Goal: Task Accomplishment & Management: Complete application form

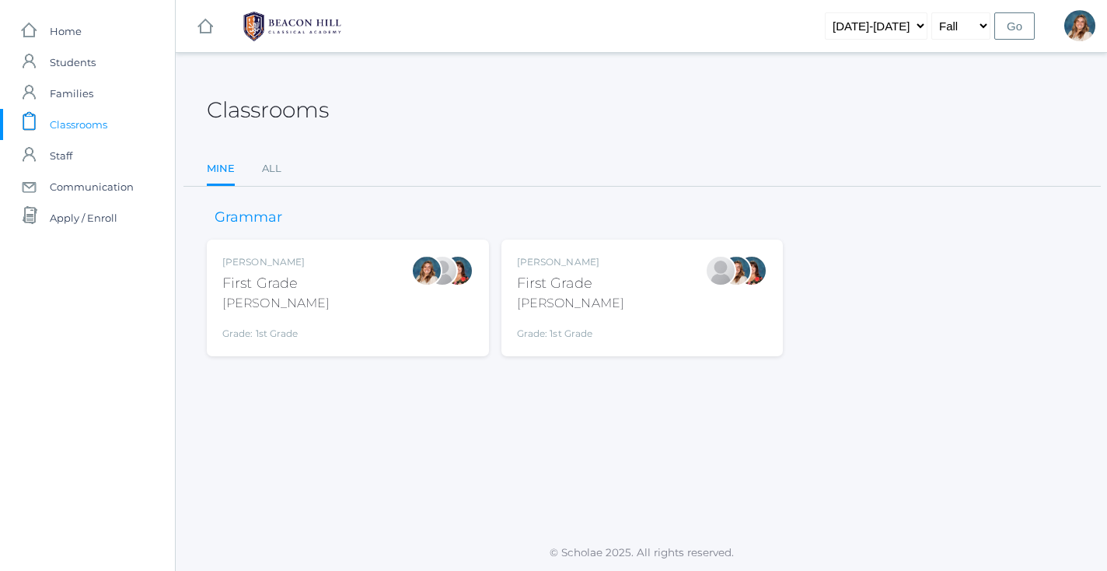
click at [344, 298] on div "Liv Barber First Grade Barber Grade: 1st Grade 01LA" at bounding box center [347, 298] width 251 height 86
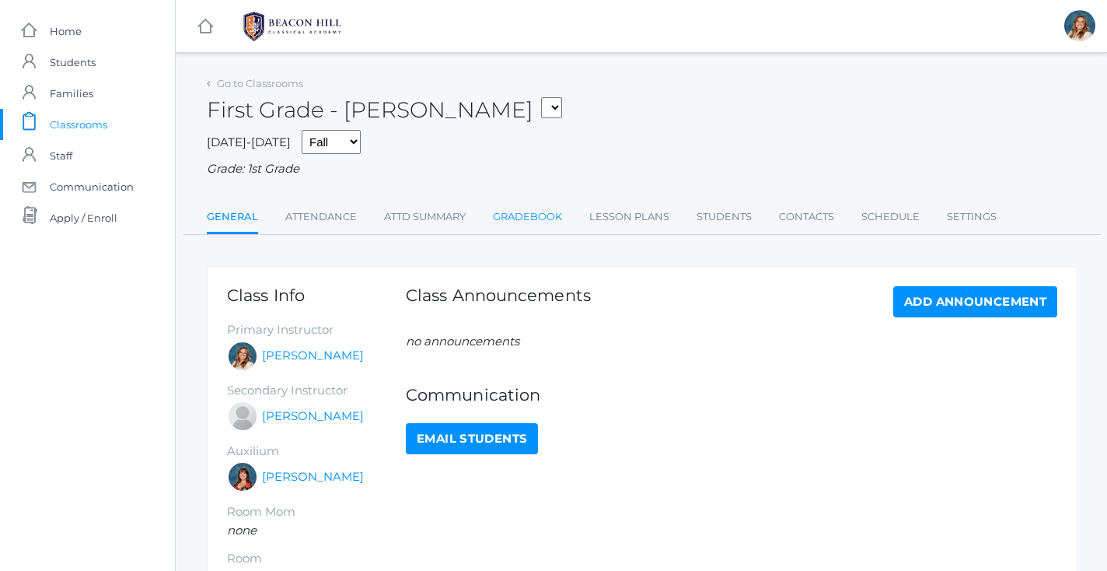
click at [536, 202] on link "Gradebook" at bounding box center [527, 216] width 69 height 31
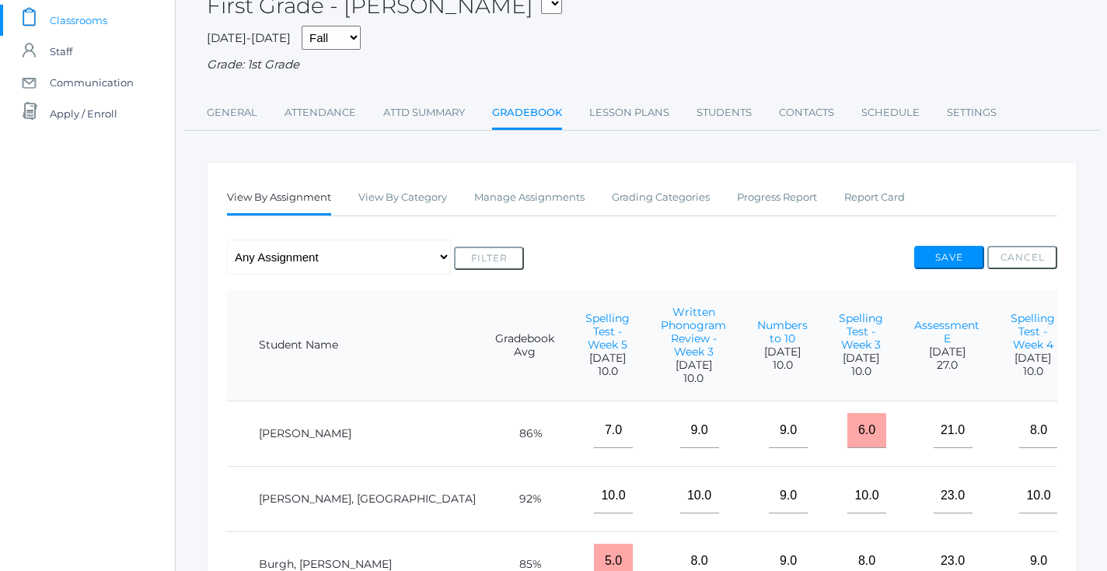
scroll to position [95, 0]
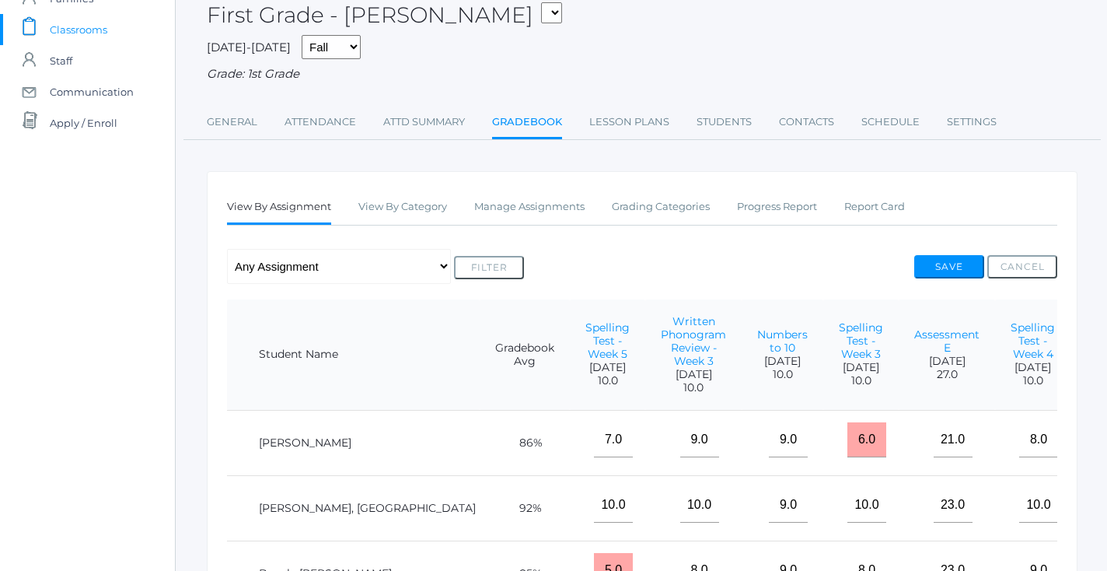
click at [532, 171] on div "View By Assignment View By Category Manage Assignments Grading Categories Progr…" at bounding box center [642, 579] width 871 height 816
click at [532, 201] on link "Manage Assignments" at bounding box center [529, 206] width 110 height 31
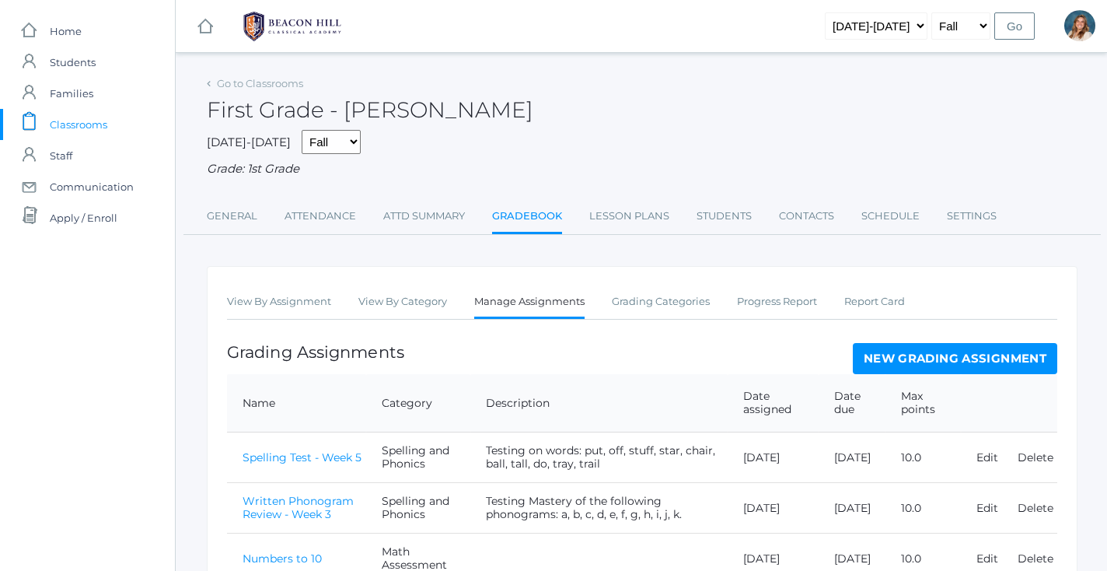
click at [918, 344] on link "New Grading Assignment" at bounding box center [955, 358] width 205 height 31
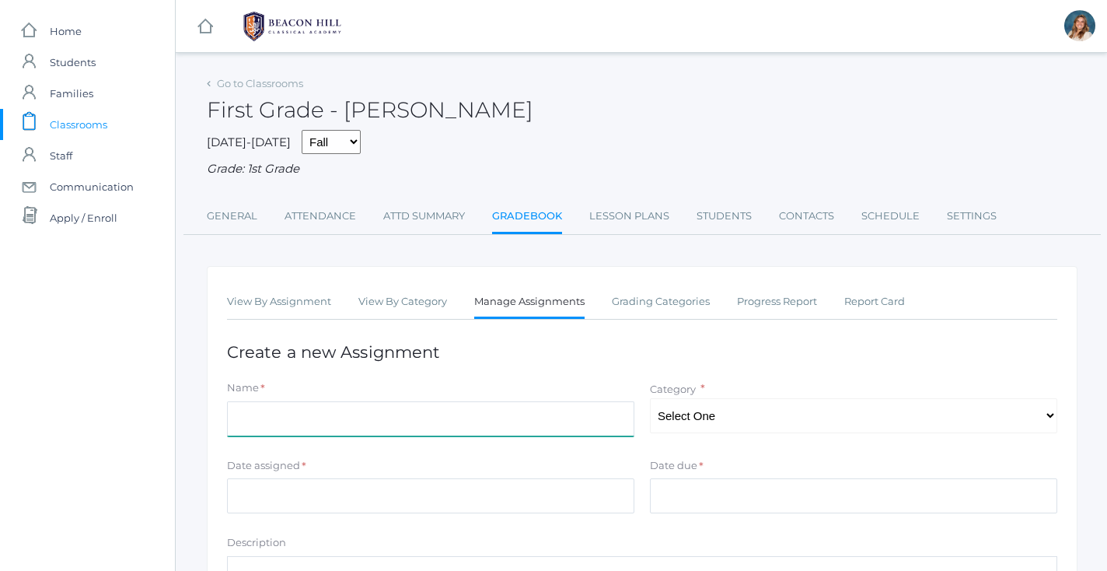
click at [382, 404] on input "Name" at bounding box center [431, 418] width 408 height 35
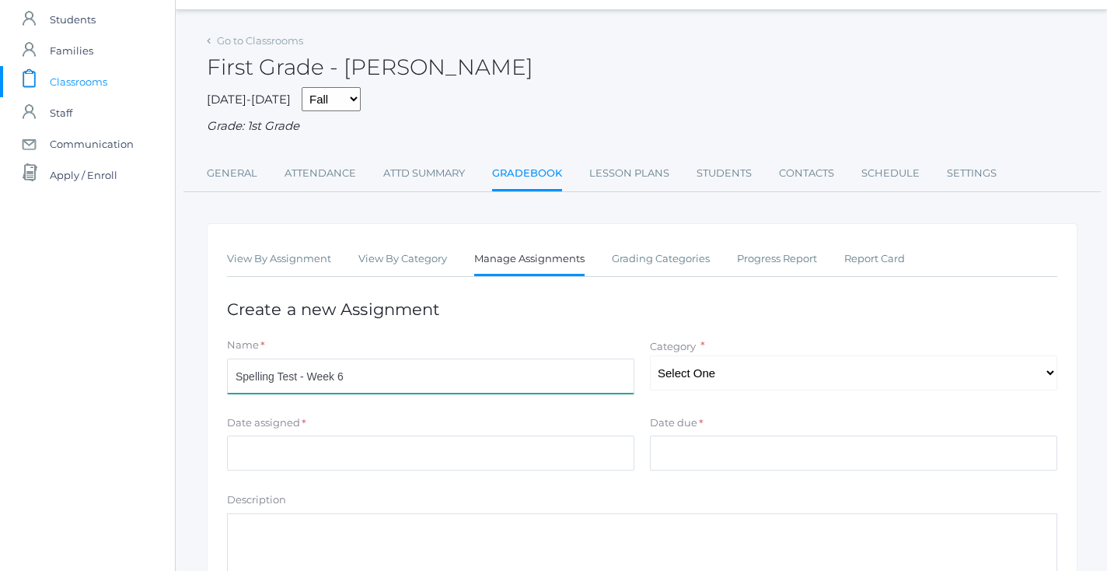
scroll to position [45, 0]
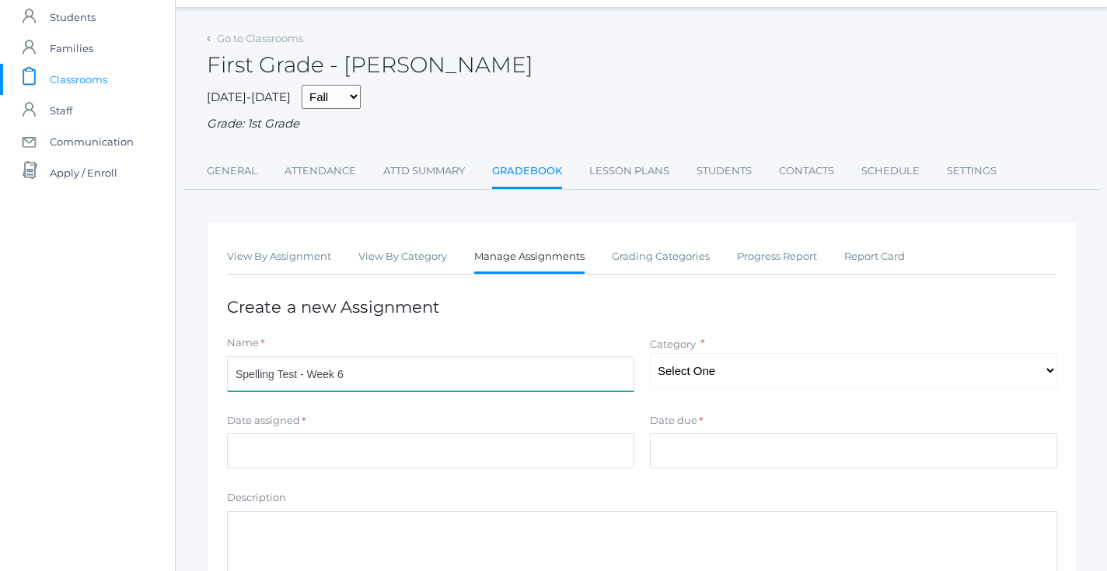
type input "Spelling Test - Week 6"
click at [383, 413] on div "Date assigned *" at bounding box center [431, 423] width 408 height 21
select select "1055"
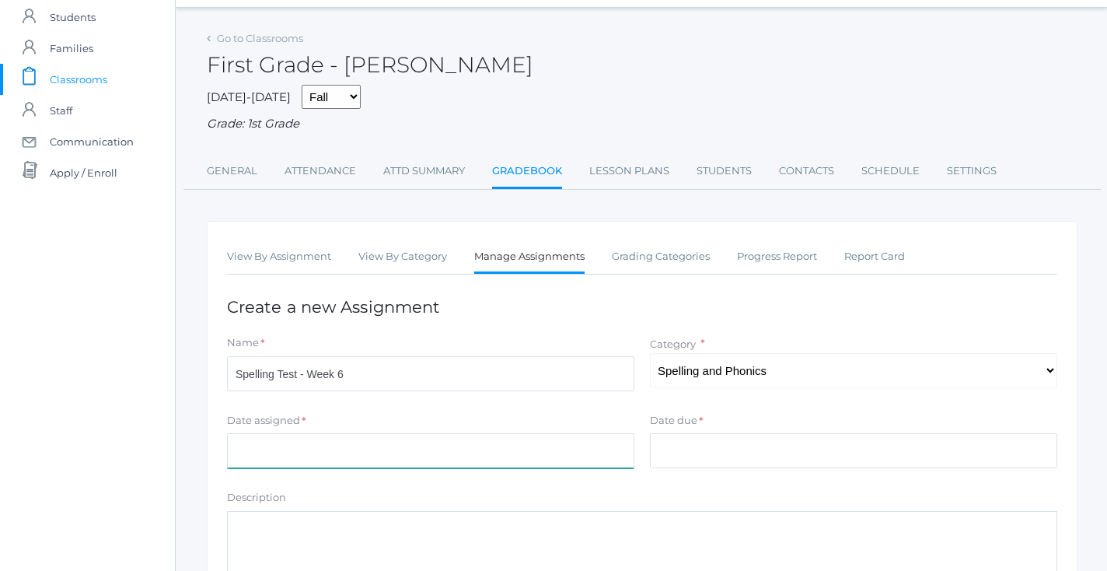
click at [567, 441] on input "Date assigned" at bounding box center [431, 450] width 408 height 35
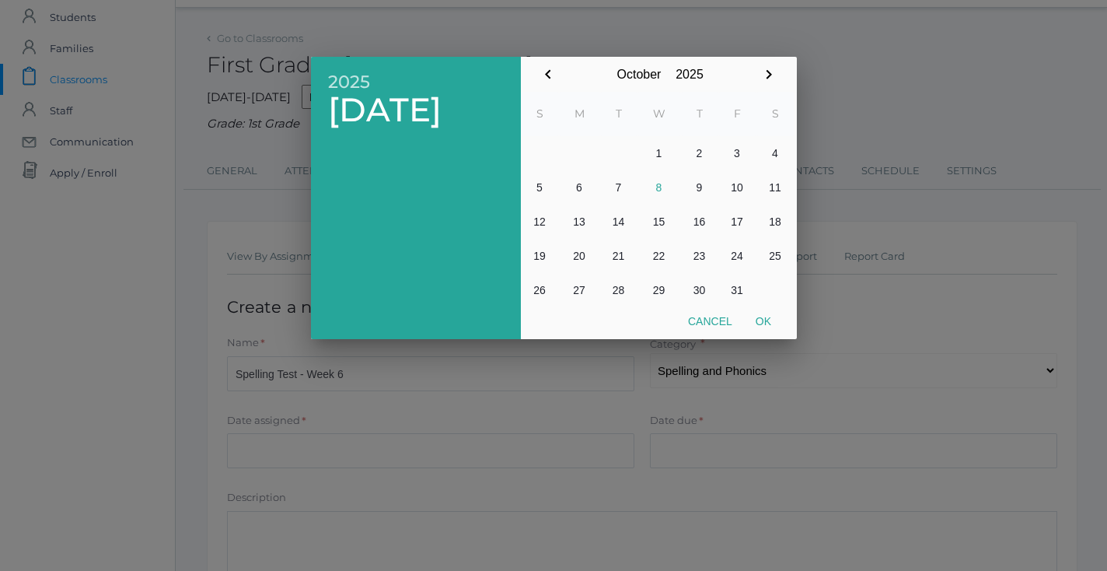
click at [623, 194] on button "7" at bounding box center [618, 187] width 37 height 34
click at [762, 320] on button "Ok" at bounding box center [763, 321] width 39 height 28
type input "[DATE]"
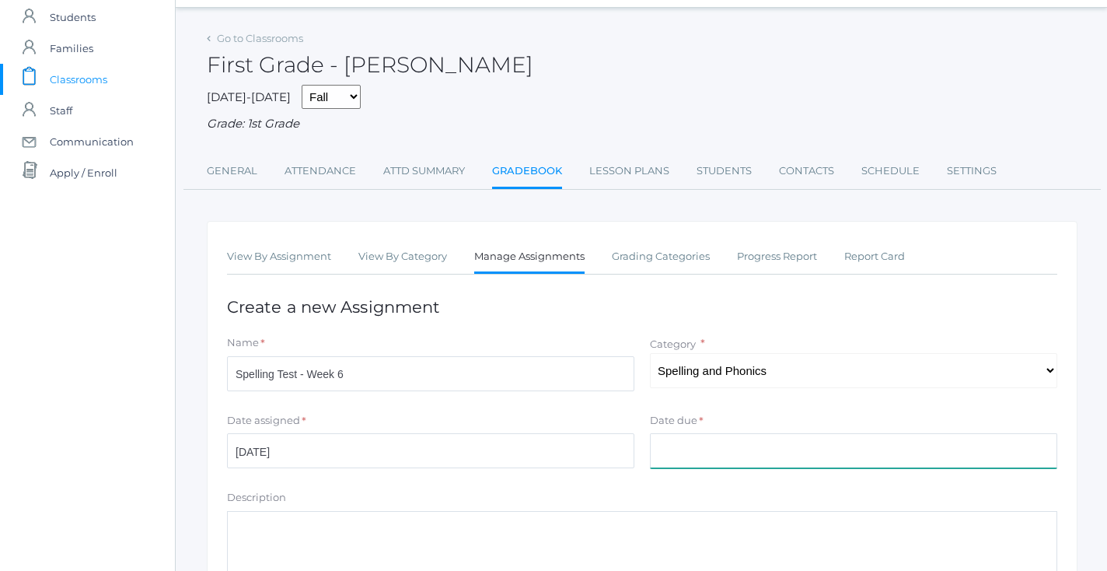
click at [741, 433] on input "Date due" at bounding box center [854, 450] width 408 height 35
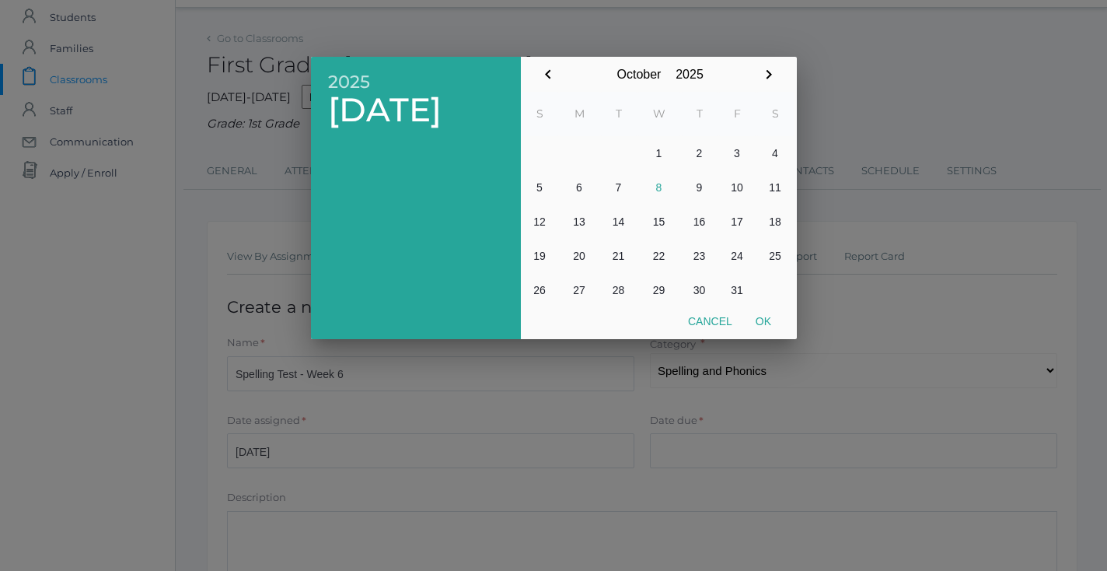
click at [701, 194] on button "9" at bounding box center [699, 187] width 37 height 34
click at [758, 319] on button "Ok" at bounding box center [763, 321] width 39 height 28
type input "[DATE]"
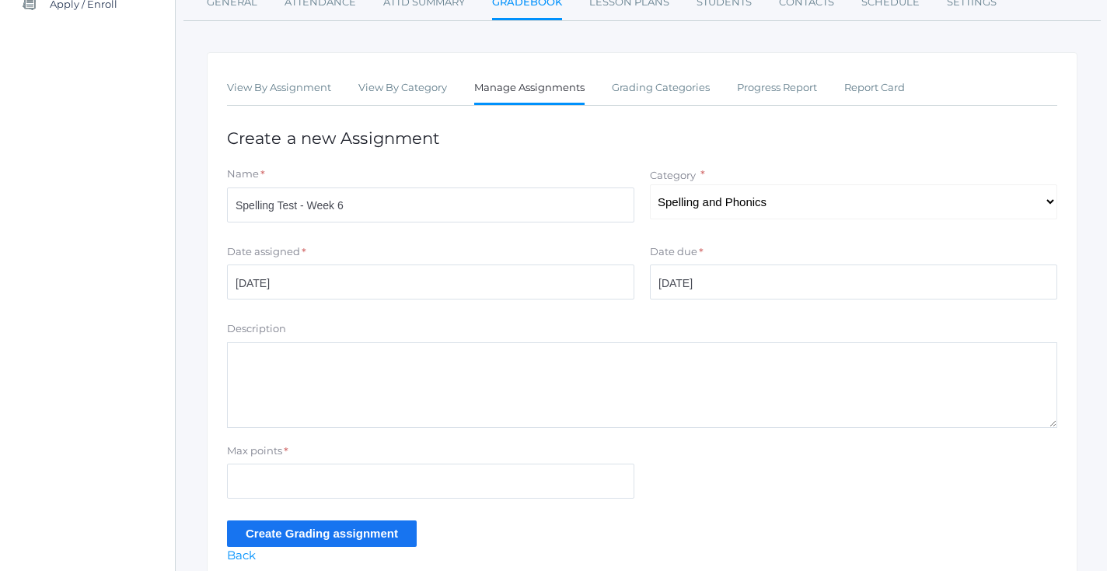
scroll to position [223, 0]
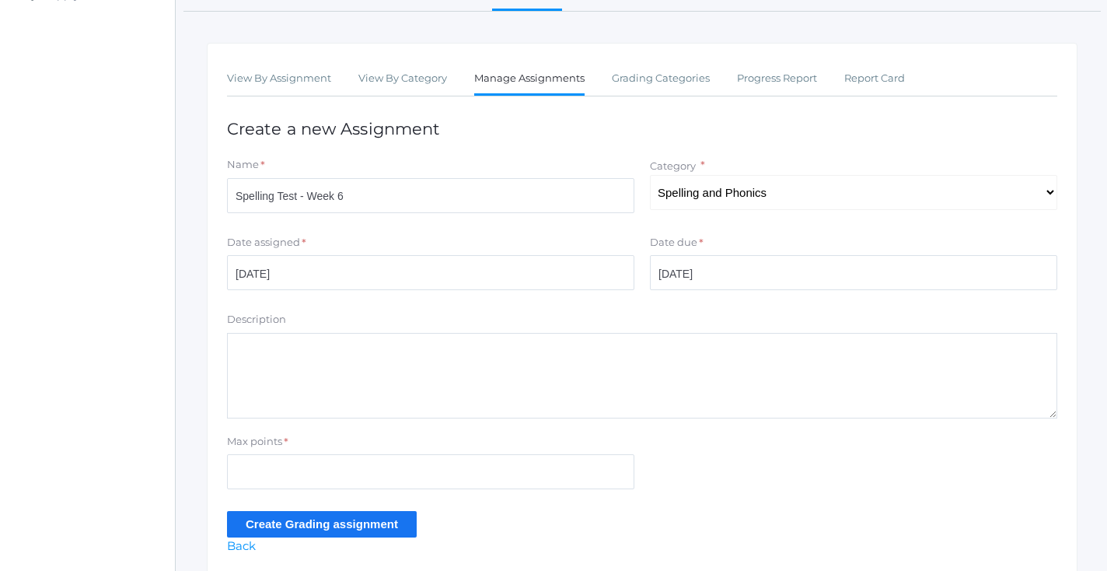
click at [476, 378] on textarea "Description" at bounding box center [642, 376] width 831 height 86
type textarea "Testing on words: class, mess, pull, short, shall, egg, buzz, bring, cake, way"
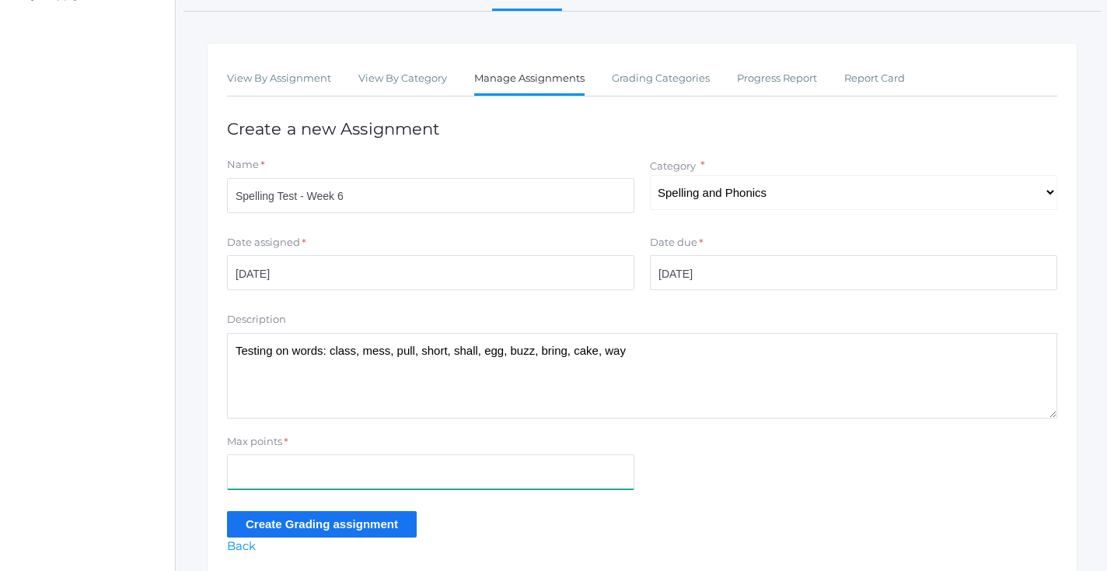
click at [469, 457] on input "Max points" at bounding box center [431, 471] width 408 height 35
type input "10"
click at [369, 522] on input "Create Grading assignment" at bounding box center [322, 524] width 190 height 26
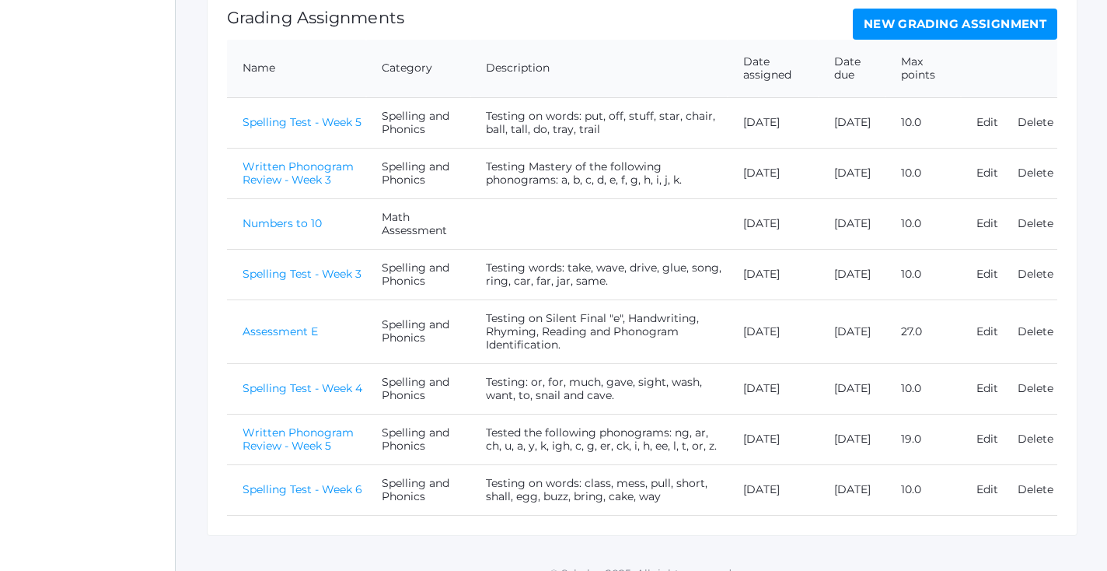
scroll to position [370, 0]
click at [279, 483] on link "Spelling Test - Week 6" at bounding box center [303, 490] width 120 height 14
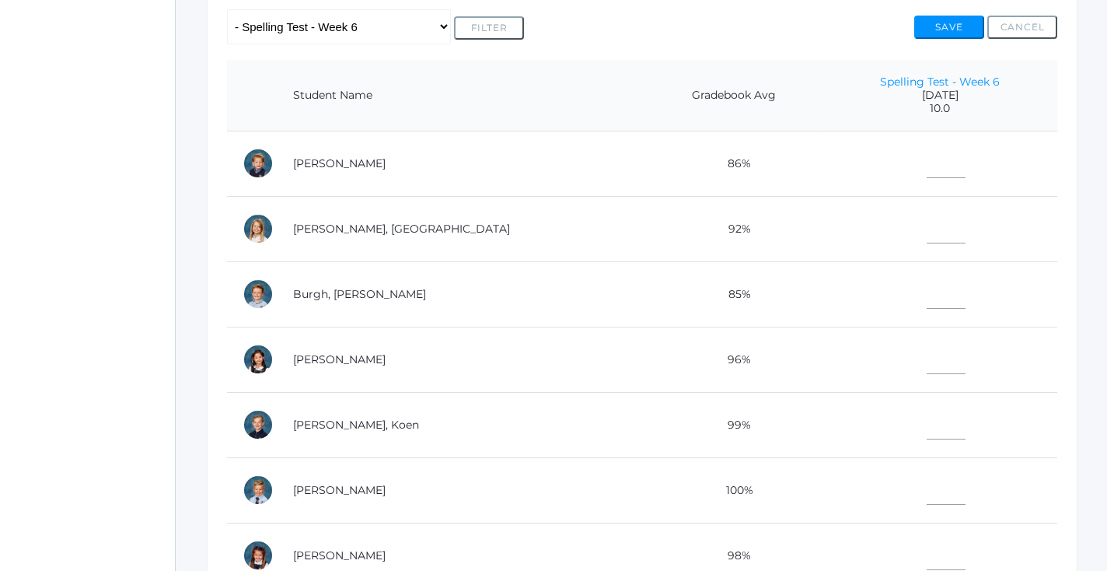
scroll to position [336, 0]
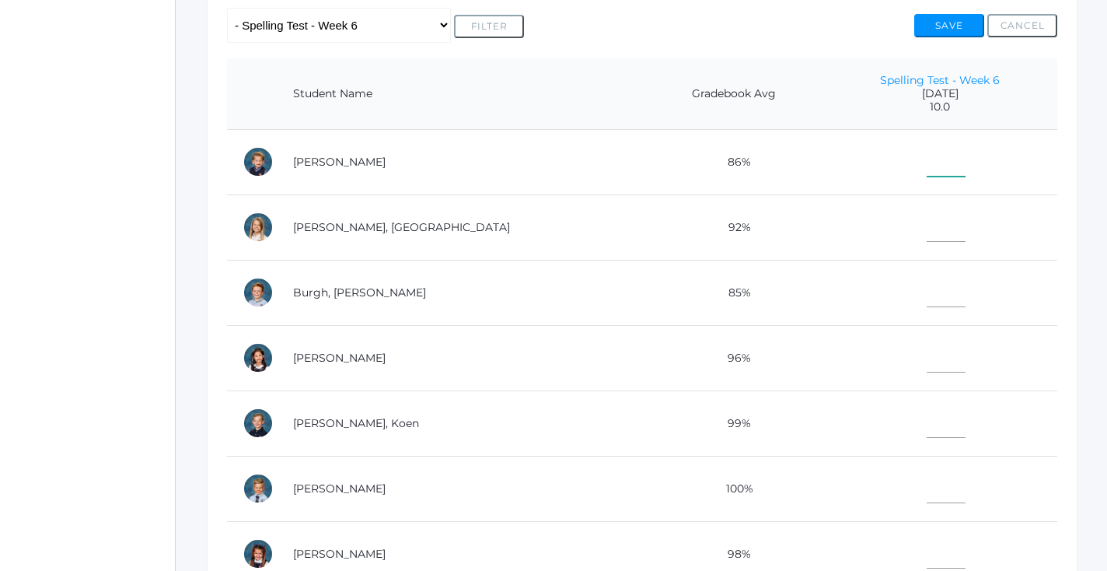
click at [927, 159] on input"] "text" at bounding box center [946, 159] width 39 height 35
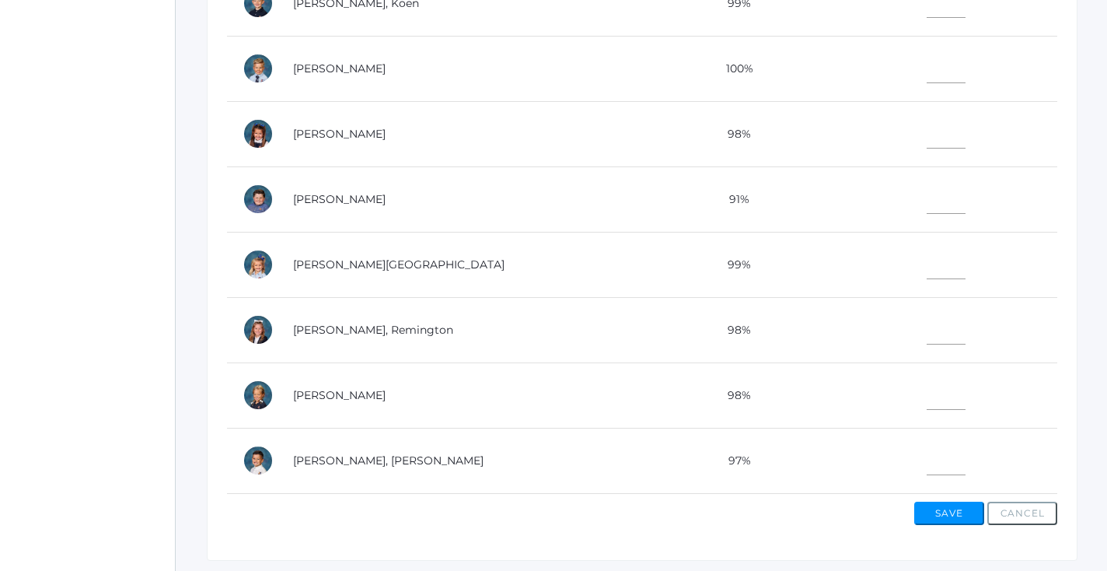
scroll to position [236, 0]
click at [920, 216] on td at bounding box center [941, 198] width 234 height 65
click at [927, 203] on input"] "text" at bounding box center [946, 195] width 39 height 35
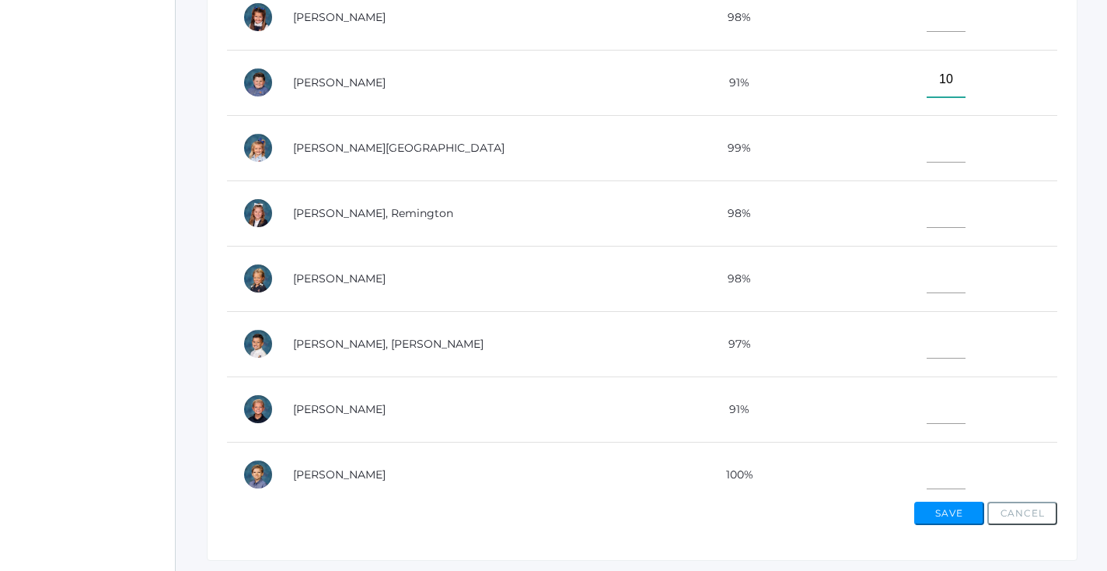
scroll to position [362, 0]
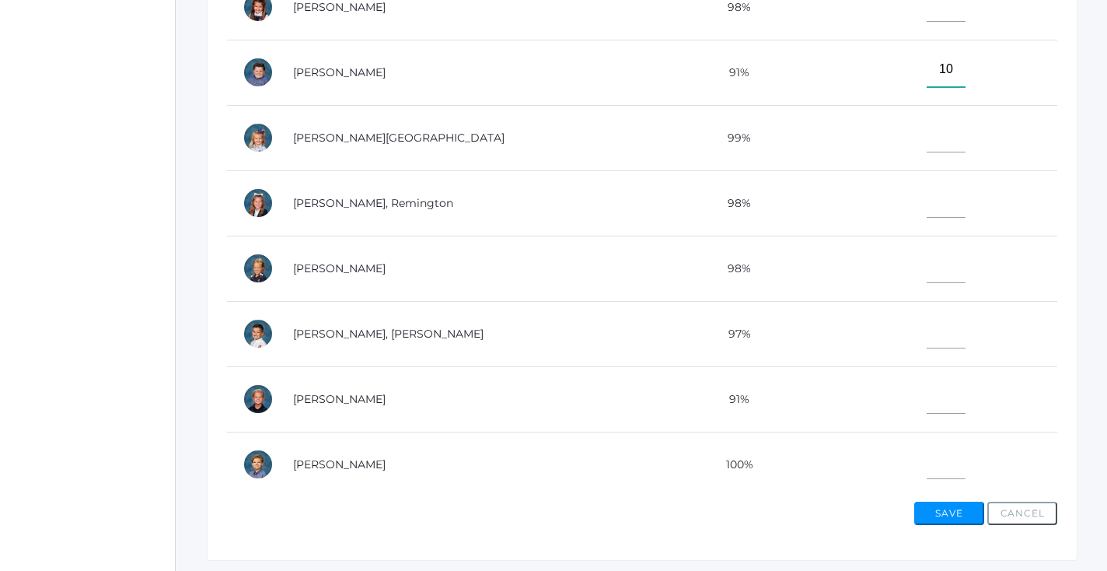
type input"] "10"
click at [927, 398] on input"] "text" at bounding box center [946, 396] width 39 height 35
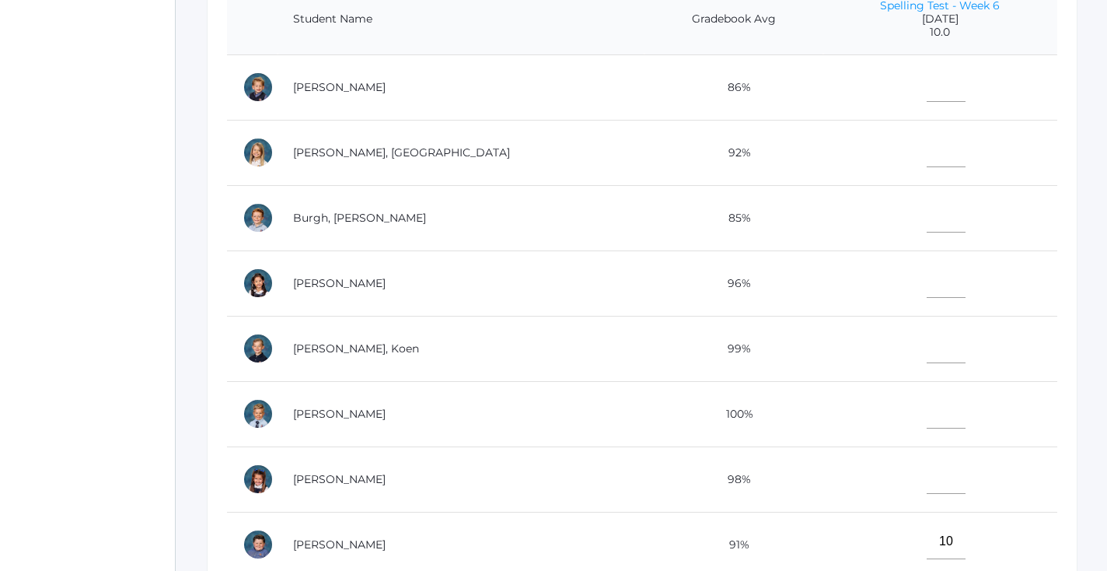
scroll to position [408, 0]
type input"] "8"
click at [927, 90] on input"] "text" at bounding box center [946, 86] width 39 height 35
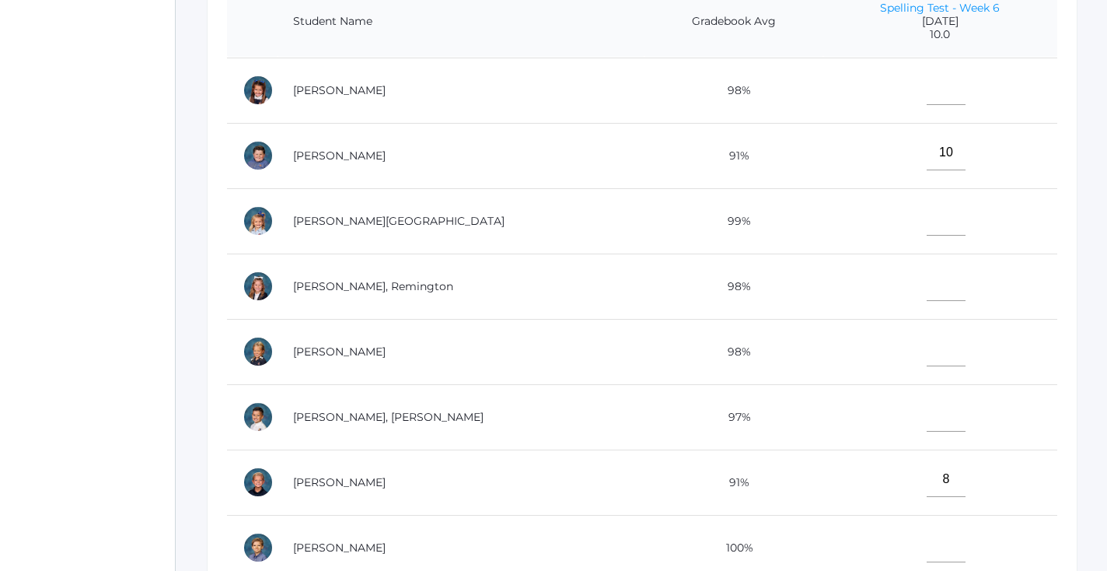
scroll to position [411, 0]
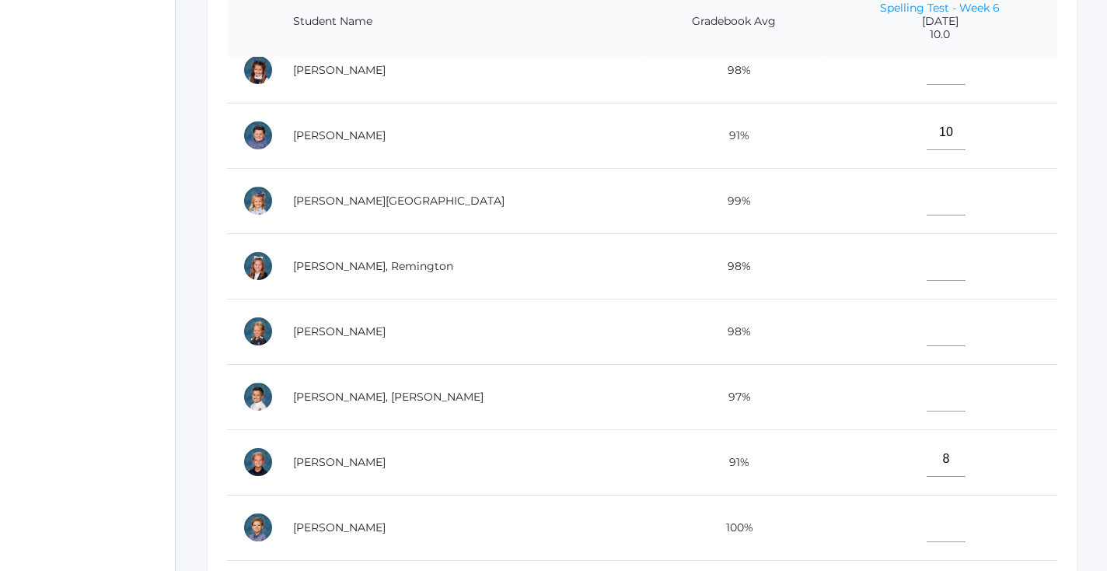
type input"] "9"
click at [927, 377] on input"] "text" at bounding box center [946, 393] width 39 height 35
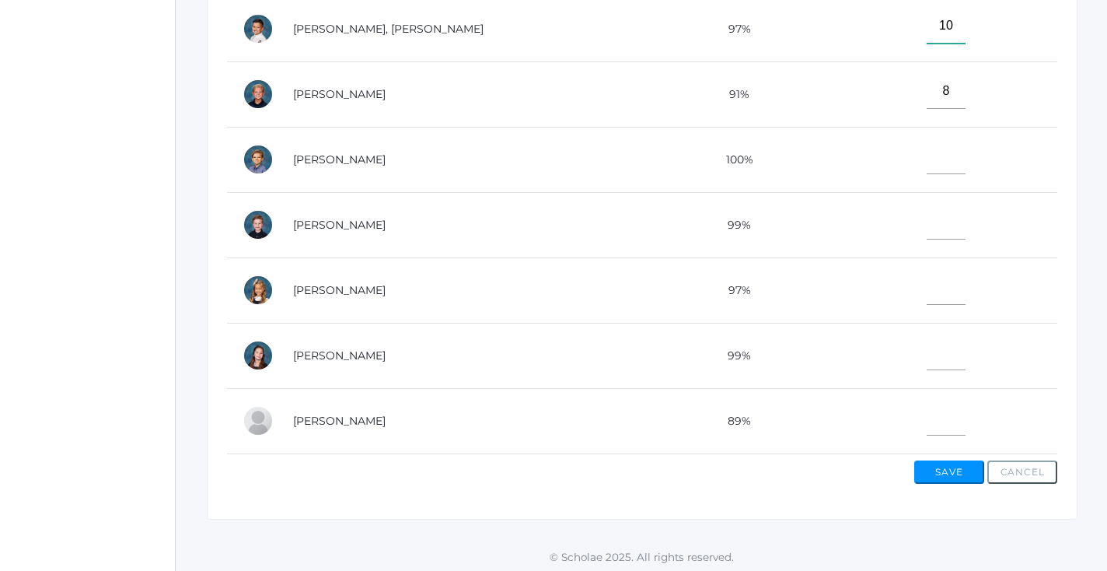
scroll to position [561, 0]
type input"] "10"
click at [971, 473] on button "Save" at bounding box center [950, 473] width 70 height 23
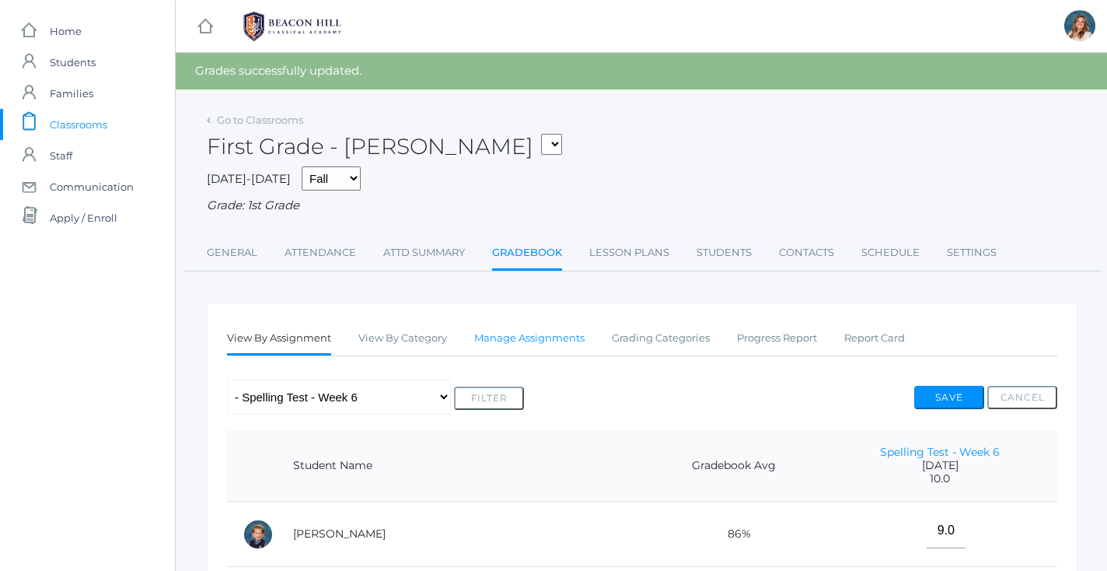
click at [500, 333] on link "Manage Assignments" at bounding box center [529, 338] width 110 height 31
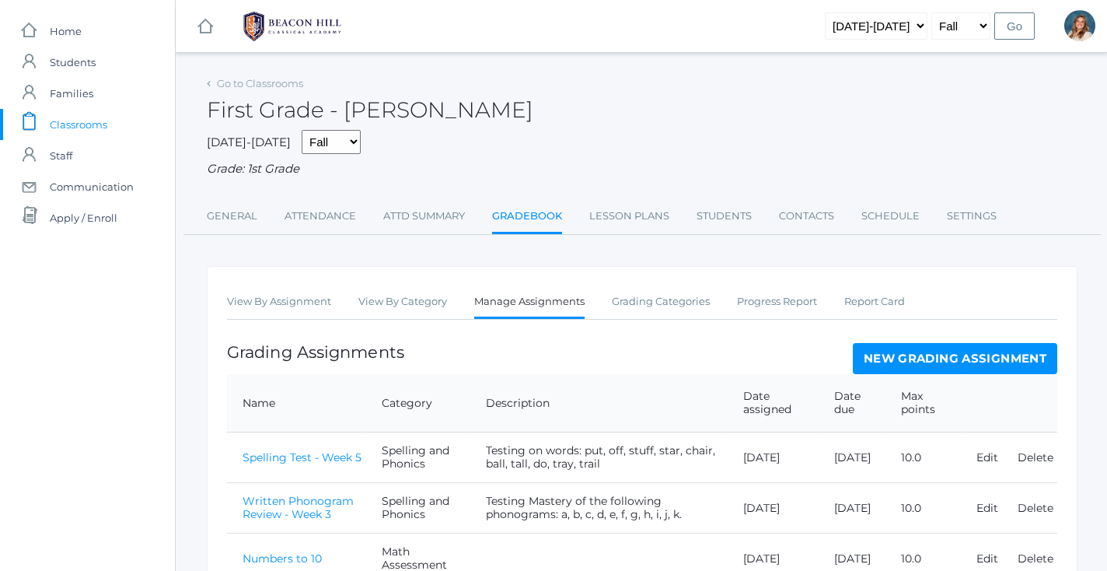
click at [878, 344] on link "New Grading Assignment" at bounding box center [955, 358] width 205 height 31
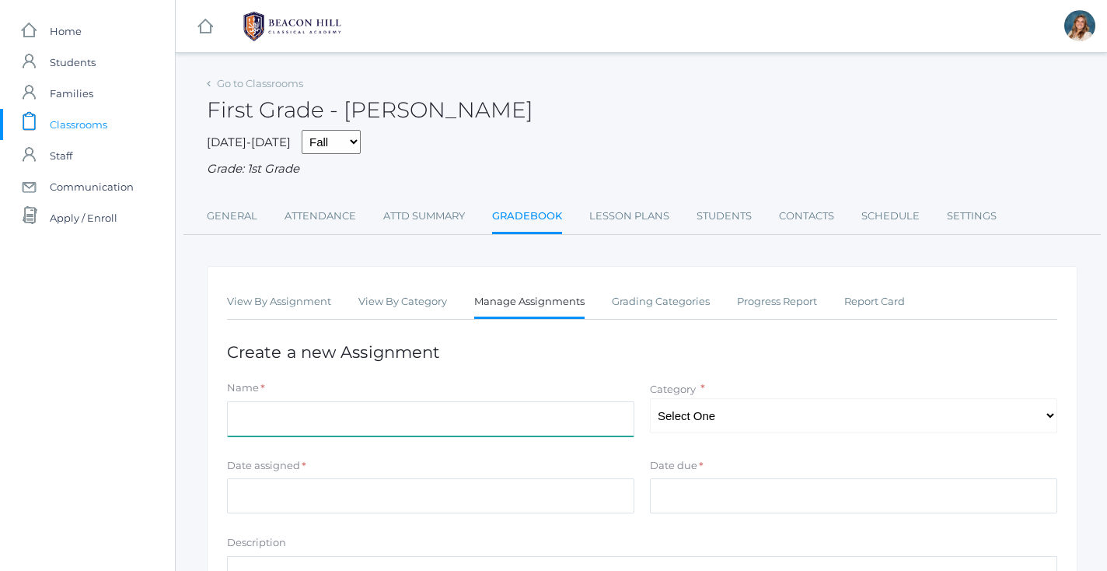
click at [239, 411] on input "Name" at bounding box center [431, 418] width 408 height 35
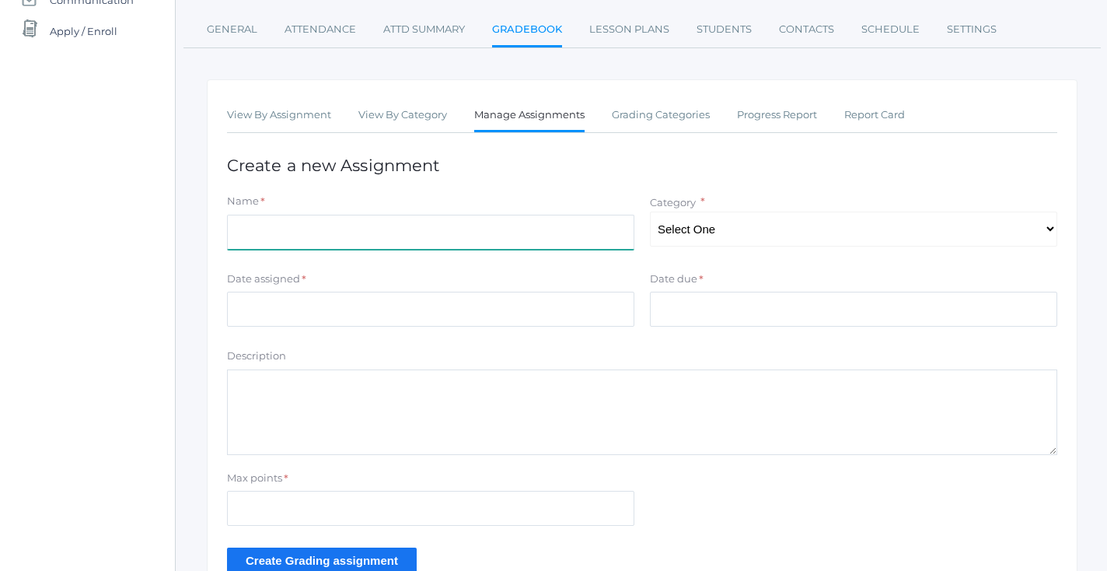
scroll to position [187, 0]
type input "Math Assessment - Chapter 2 -"
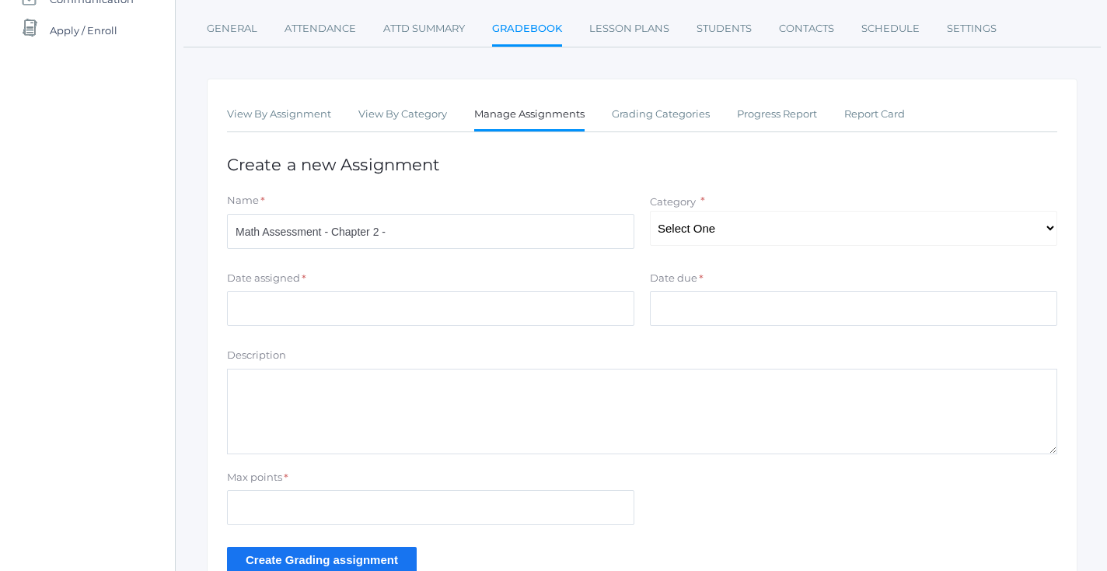
click at [341, 376] on textarea "Description" at bounding box center [642, 412] width 831 height 86
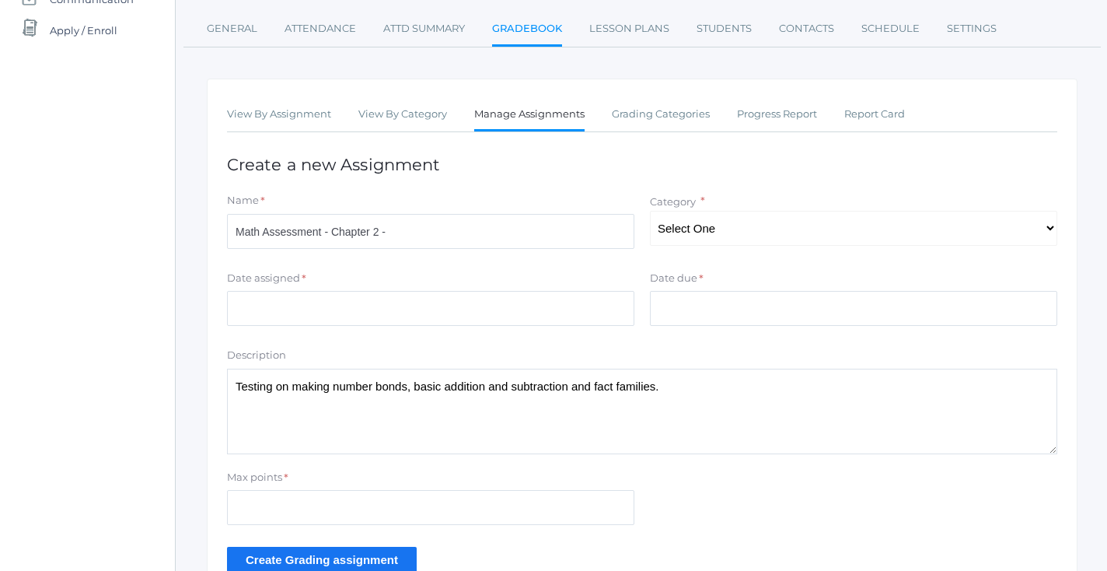
click at [580, 374] on textarea "Testing on making number bonds, basic addition and subtraction and fact familie…" at bounding box center [642, 412] width 831 height 86
click at [814, 378] on textarea "Testing on making number bonds, basic addition and subtraction, story problems …" at bounding box center [642, 412] width 831 height 86
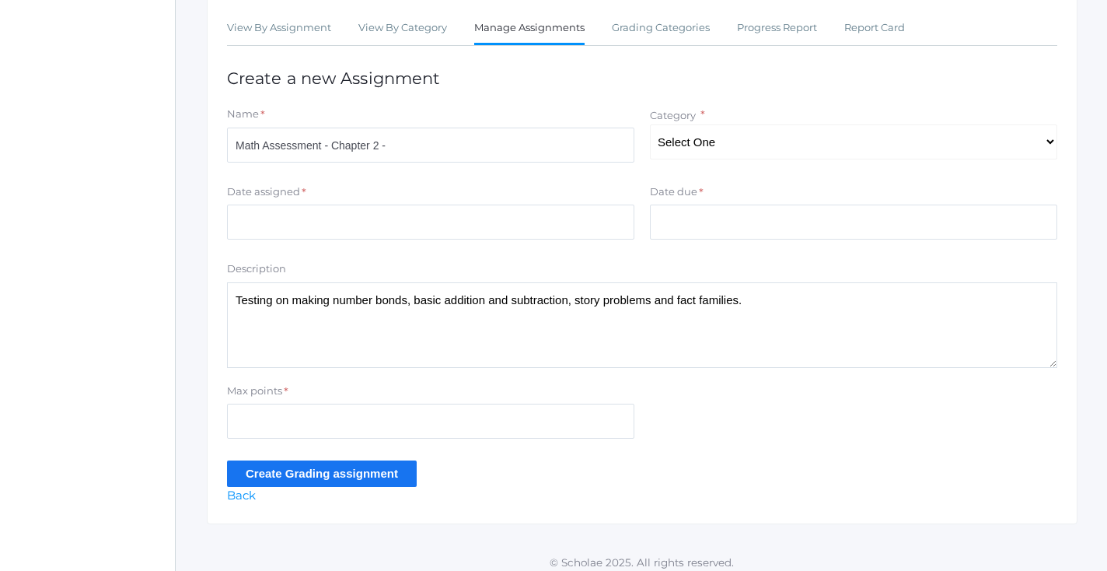
scroll to position [273, 0]
type textarea "Testing on making number bonds, basic addition and subtraction, story problems …"
click at [474, 424] on input "Max points" at bounding box center [431, 421] width 408 height 35
type input "15"
click at [311, 466] on input "Create Grading assignment" at bounding box center [322, 474] width 190 height 26
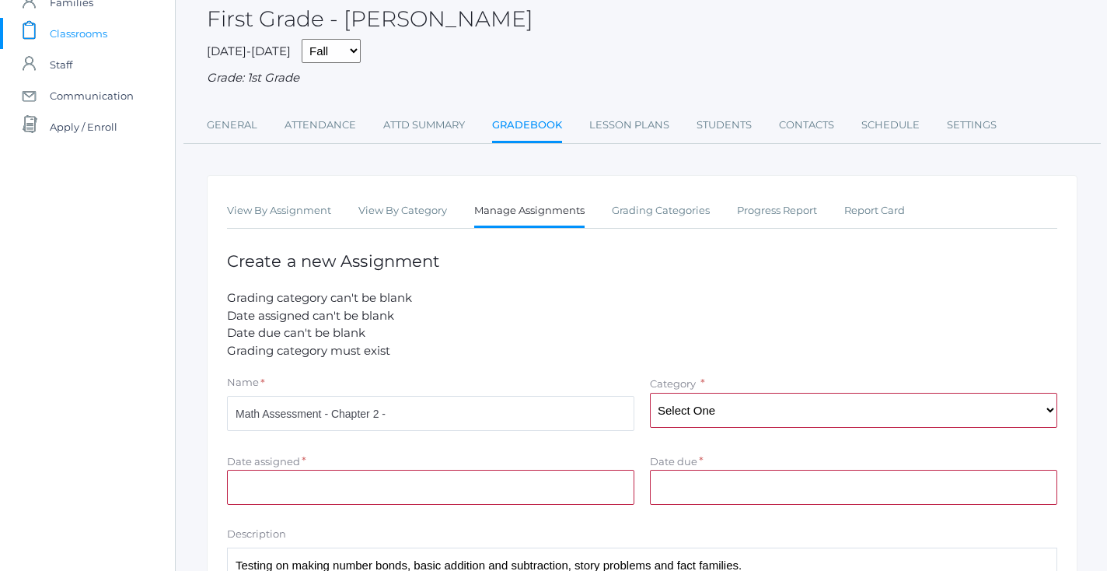
scroll to position [127, 0]
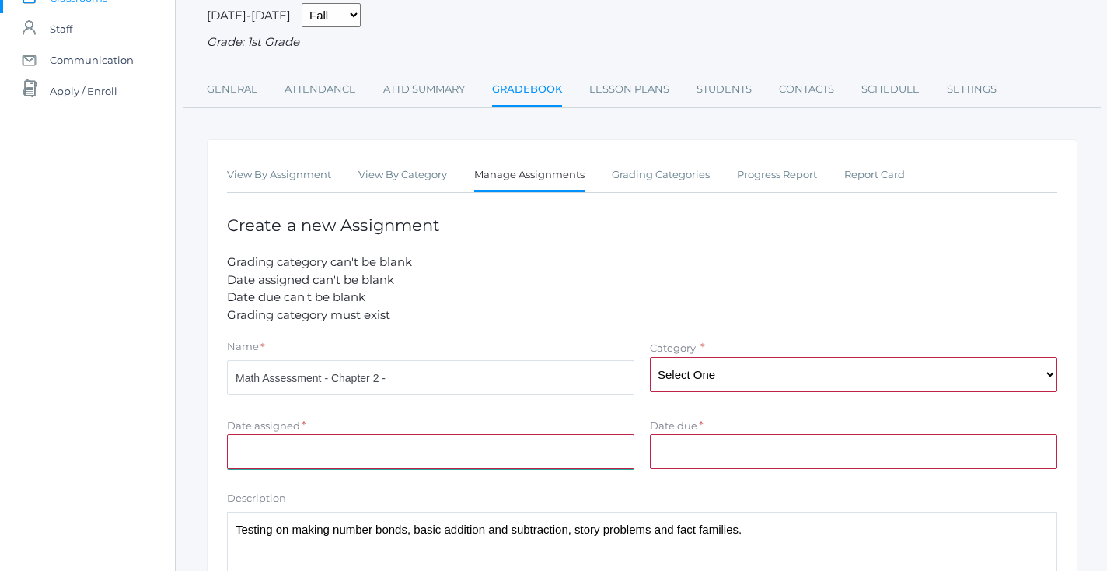
click at [516, 434] on input "Date assigned" at bounding box center [431, 451] width 408 height 35
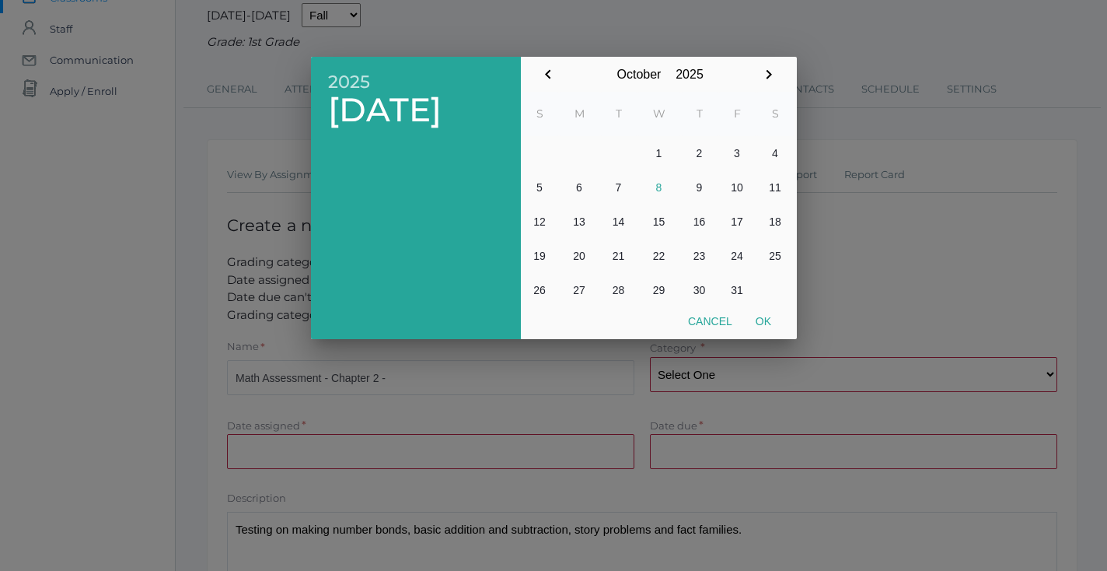
click at [700, 188] on button "9" at bounding box center [699, 187] width 37 height 34
click at [755, 329] on button "Ok" at bounding box center [763, 321] width 39 height 28
type input "[DATE]"
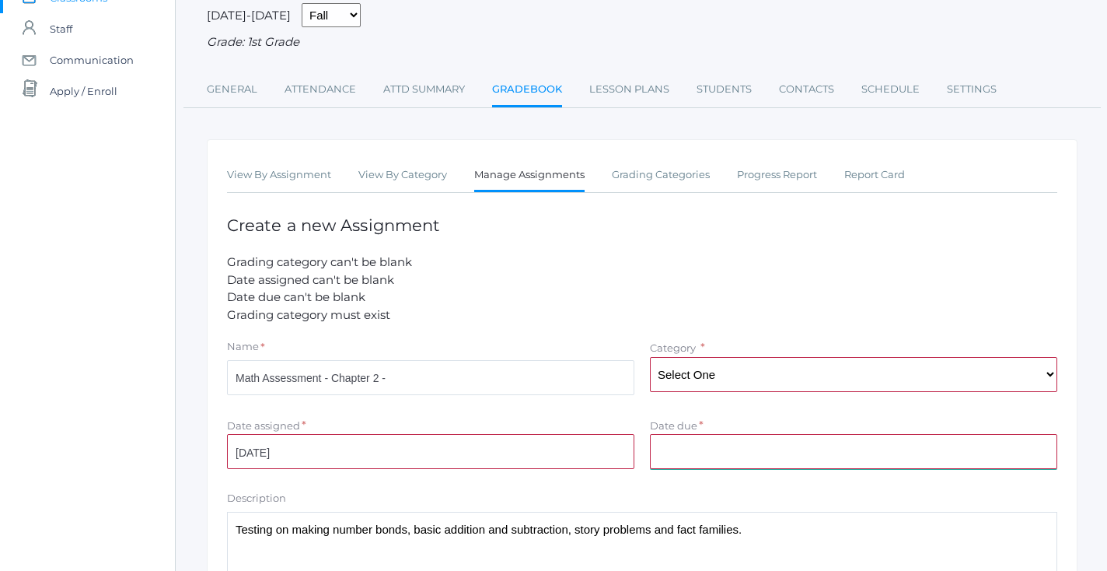
click at [709, 446] on input "Date due" at bounding box center [854, 451] width 408 height 35
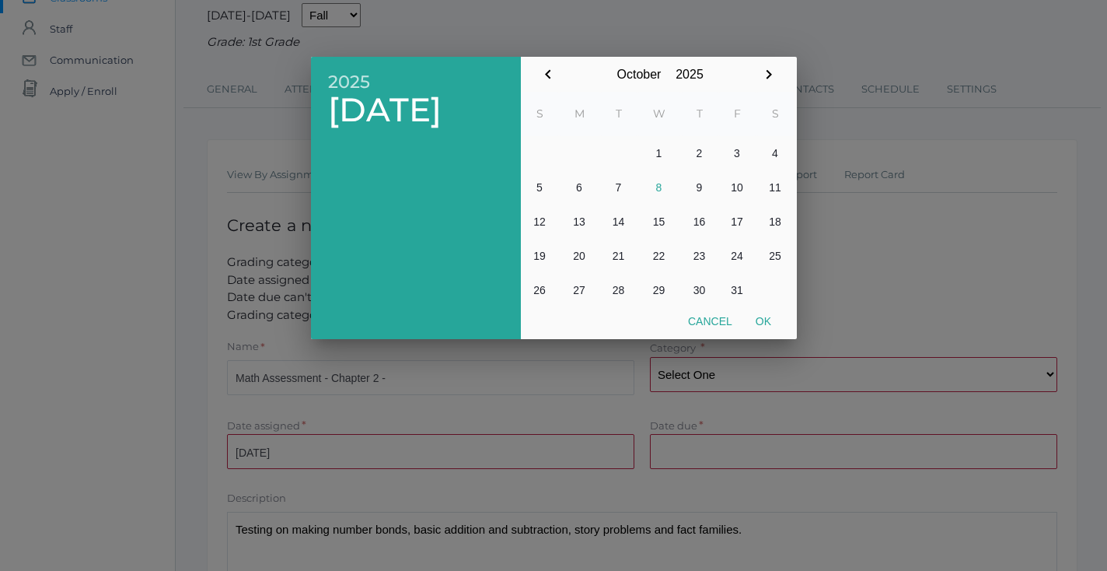
click at [732, 191] on button "10" at bounding box center [738, 187] width 38 height 34
click at [765, 325] on button "Ok" at bounding box center [763, 321] width 39 height 28
type input "2025-10-10"
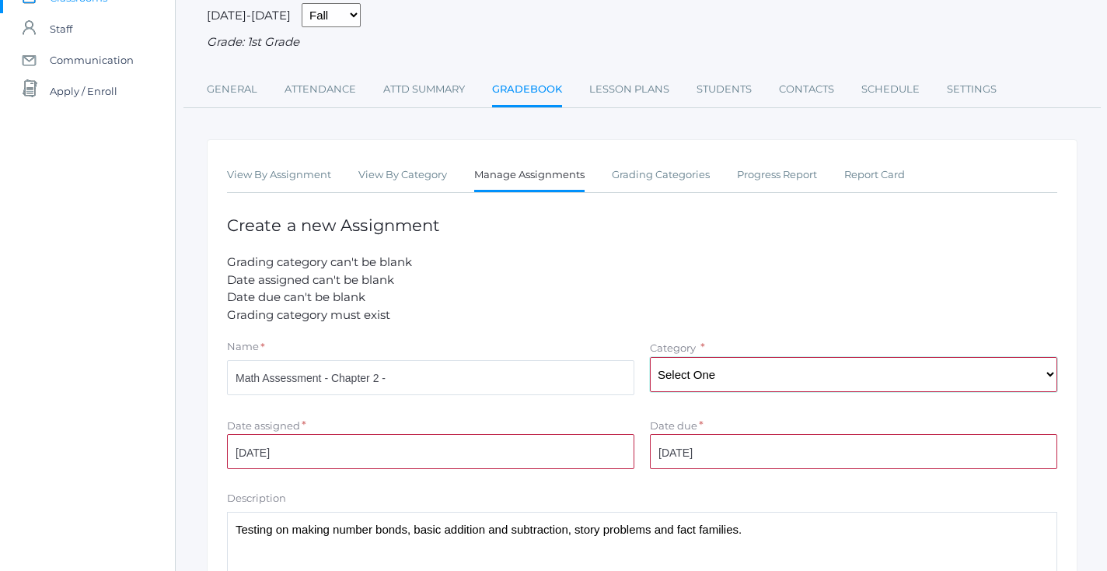
select select "1056"
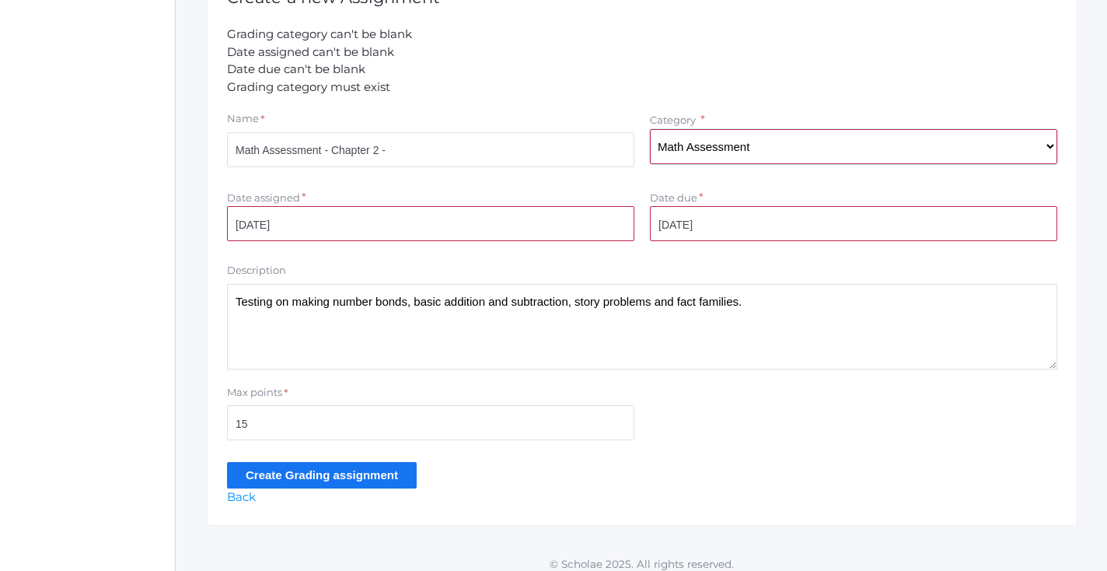
scroll to position [354, 0]
click at [436, 135] on input "Math Assessment - Chapter 2 -" at bounding box center [431, 150] width 408 height 35
type input "Math Assessment - Chapter 2"
click at [299, 463] on input "Create Grading assignment" at bounding box center [322, 476] width 190 height 26
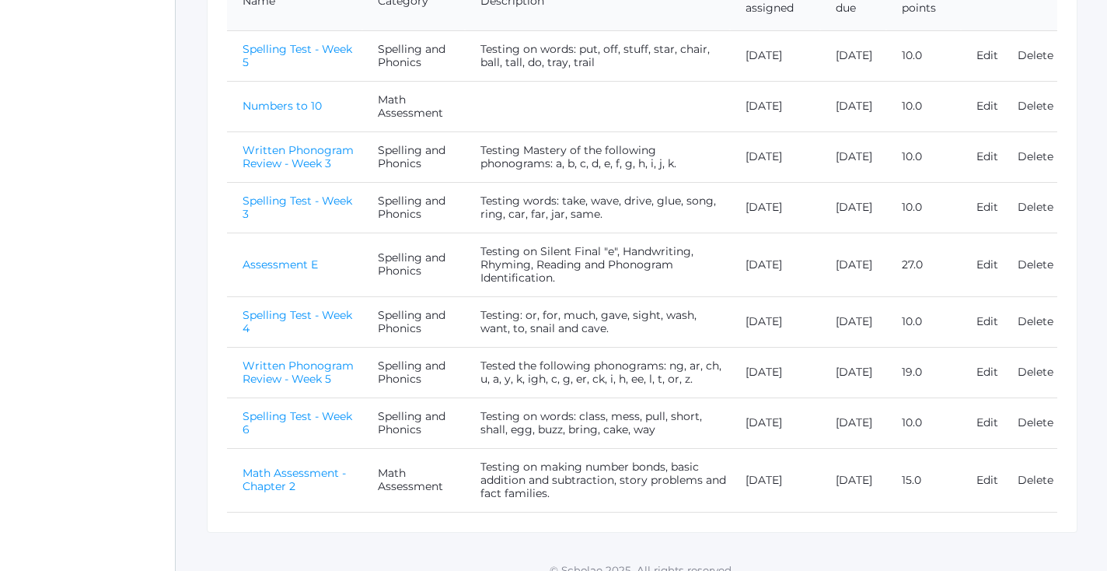
scroll to position [436, 0]
click at [275, 115] on link "Numbers to 10" at bounding box center [282, 108] width 79 height 14
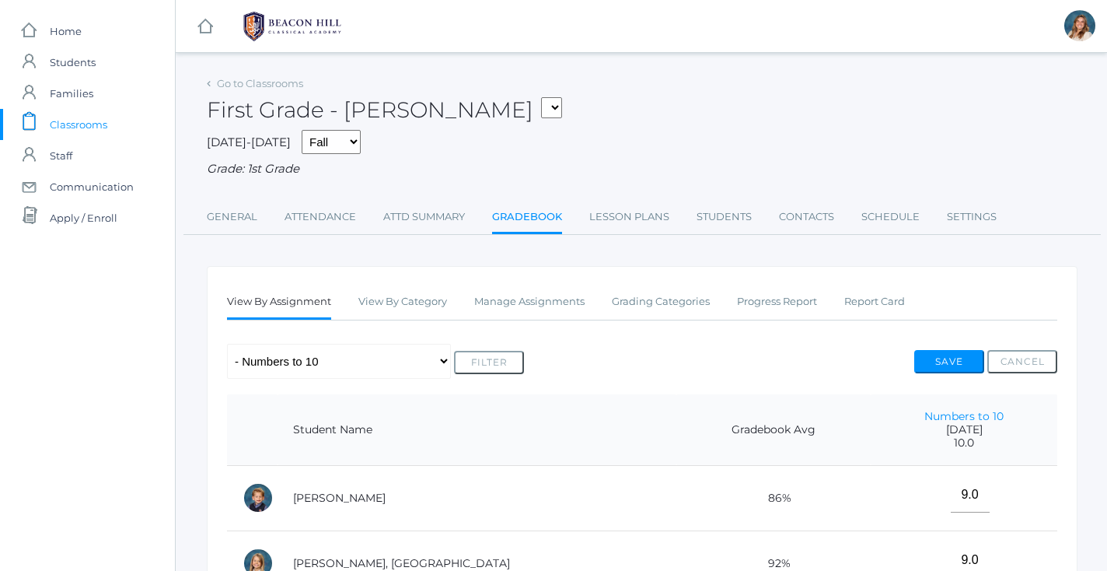
click at [277, 115] on h2 "First Grade - [PERSON_NAME] 01LA - First Grade [PERSON_NAME] 01LA - First Grade…" at bounding box center [384, 110] width 355 height 24
click at [502, 303] on link "Manage Assignments" at bounding box center [529, 301] width 110 height 31
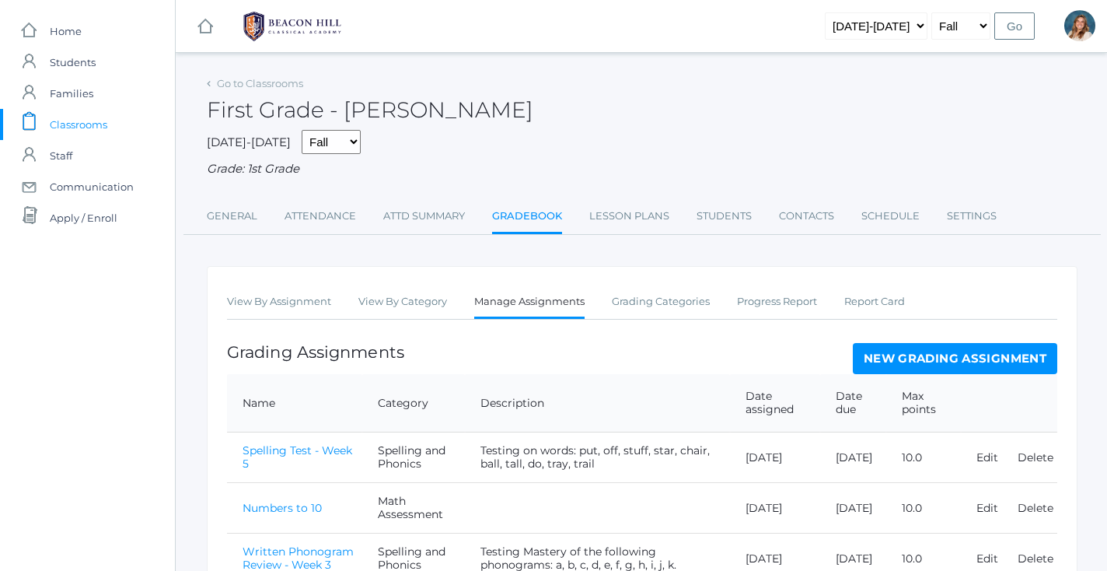
click at [86, 121] on span "Classrooms" at bounding box center [79, 124] width 58 height 31
